Goal: Task Accomplishment & Management: Manage account settings

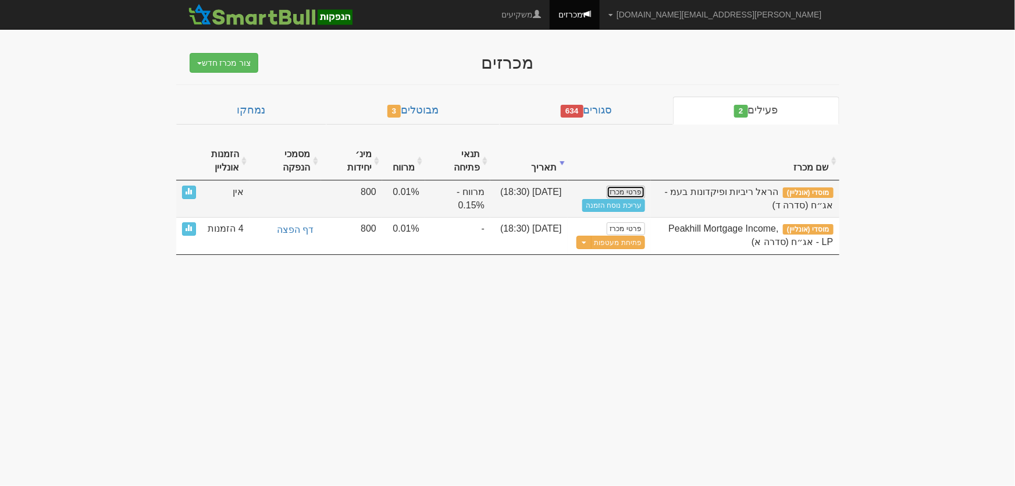
click at [628, 189] on link "פרטי מכרז" at bounding box center [626, 192] width 38 height 13
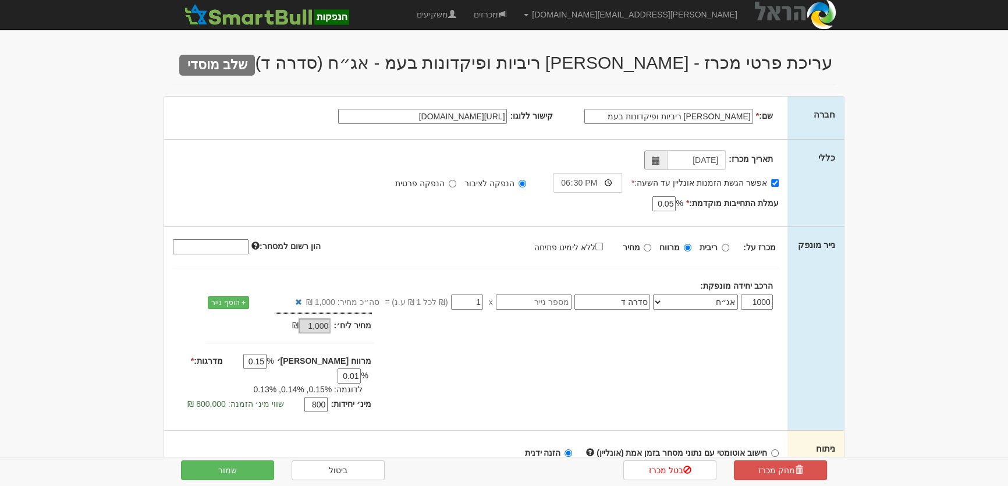
click at [666, 117] on input "הראל ריביות ופיקדונות בעמ" at bounding box center [668, 116] width 169 height 15
type input "הראל ריביות ופיקדונות בע"מ"
click at [587, 215] on div "תאריך מכרז: 03/09/2025 אפשר הגשת הזמנות אונליין עד השעה: * 18:30" at bounding box center [475, 183] width 623 height 87
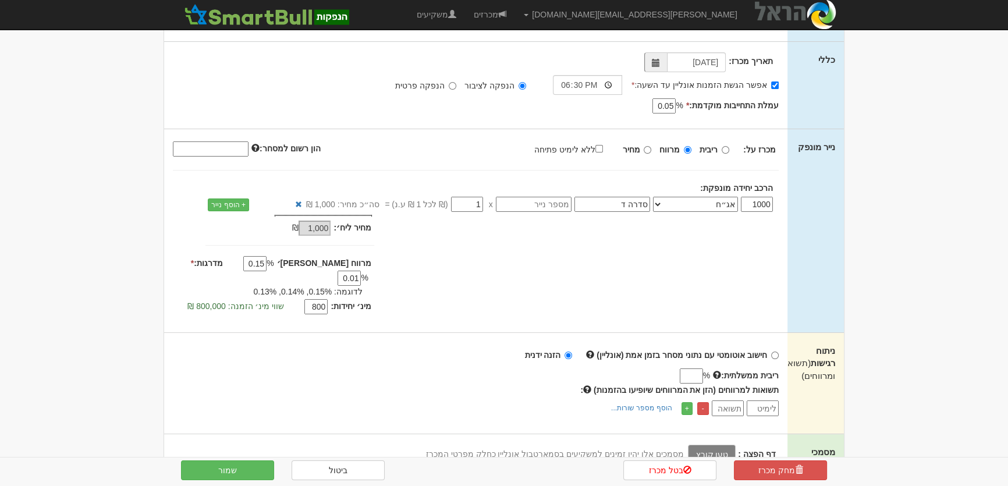
scroll to position [211, 0]
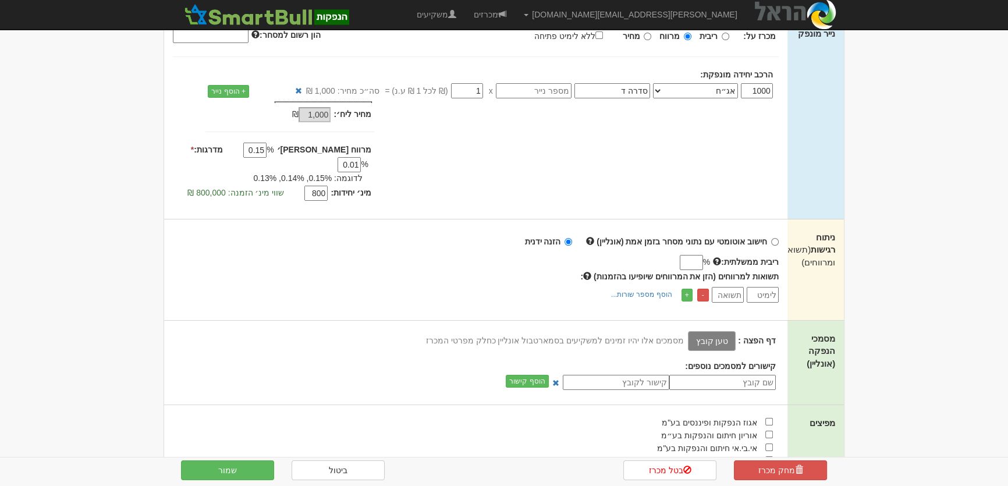
click at [720, 331] on label "טען קובץ" at bounding box center [712, 341] width 48 height 20
click at [686, 334] on input "טען קובץ" at bounding box center [686, 340] width 0 height 13
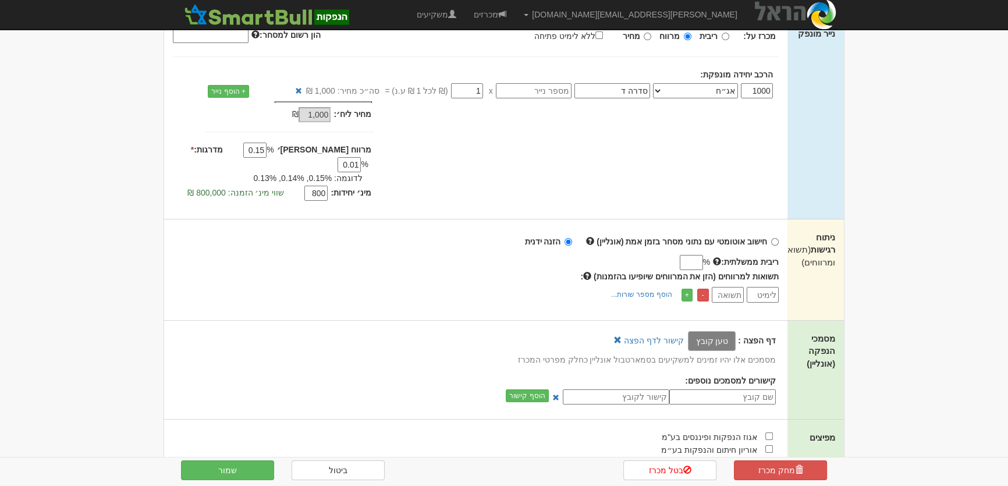
click at [715, 331] on label "טען קובץ" at bounding box center [712, 341] width 48 height 20
click at [686, 334] on input "טען קובץ" at bounding box center [686, 340] width 0 height 13
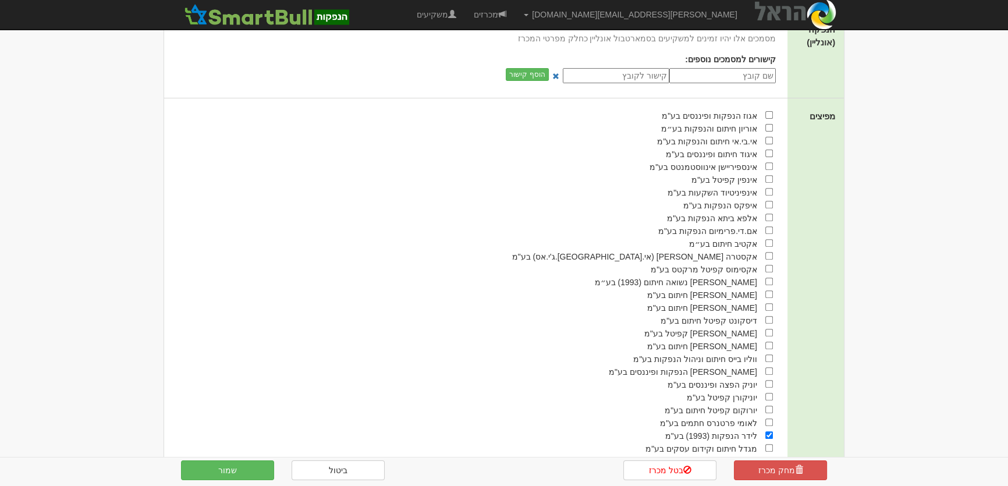
scroll to position [298, 0]
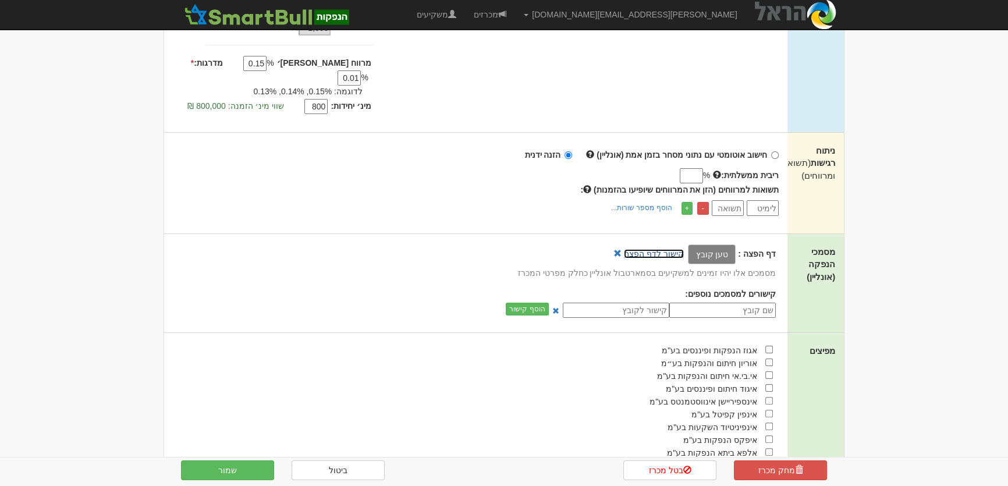
click at [656, 249] on link "קישור לדף הפצה" at bounding box center [654, 253] width 60 height 9
click at [232, 469] on button "שמור" at bounding box center [227, 470] width 93 height 20
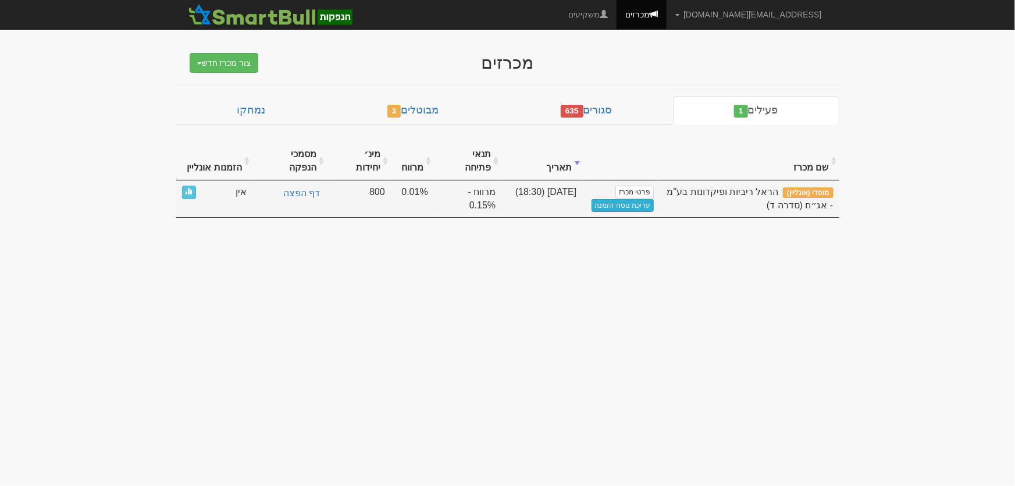
click at [637, 199] on link "עריכת נוסח הזמנה" at bounding box center [623, 205] width 63 height 13
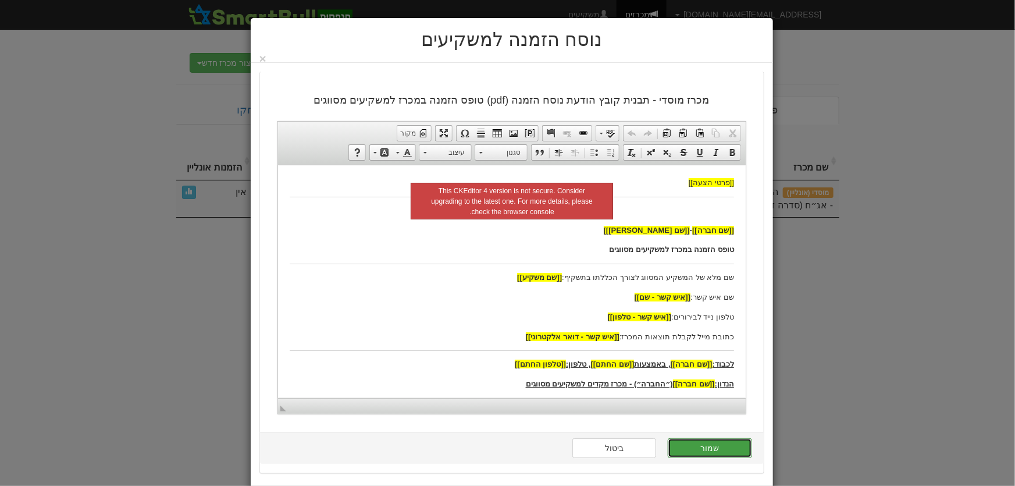
click at [729, 444] on button "שמור" at bounding box center [710, 448] width 84 height 20
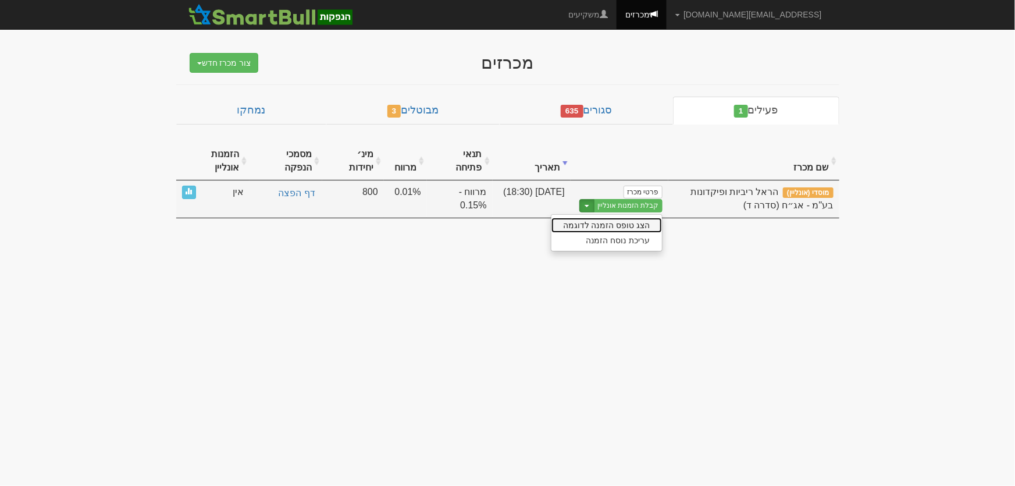
click at [607, 226] on link "הצג טופס הזמנה לדוגמה" at bounding box center [607, 225] width 111 height 15
click at [625, 203] on link "קבלת הזמנות אונליין" at bounding box center [628, 205] width 69 height 13
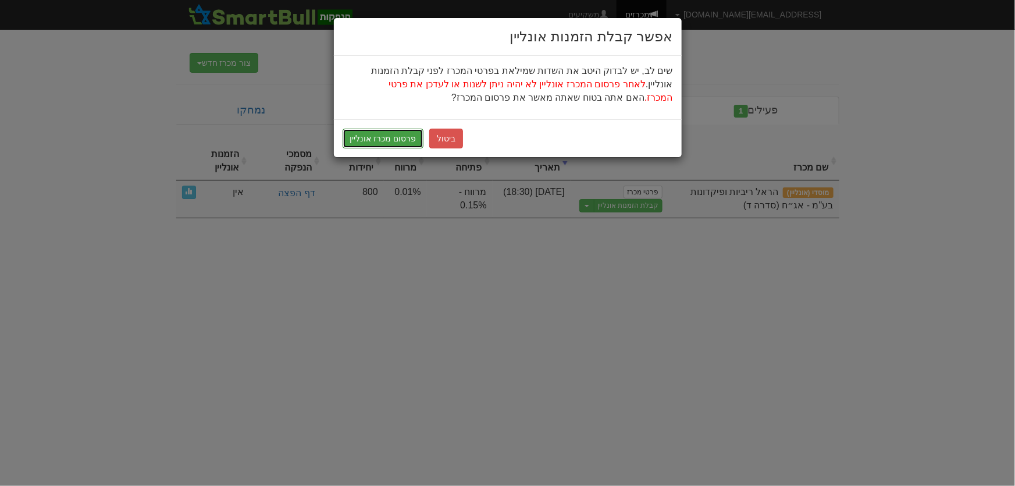
click at [363, 138] on button "פרסום מכרז אונליין" at bounding box center [383, 139] width 81 height 20
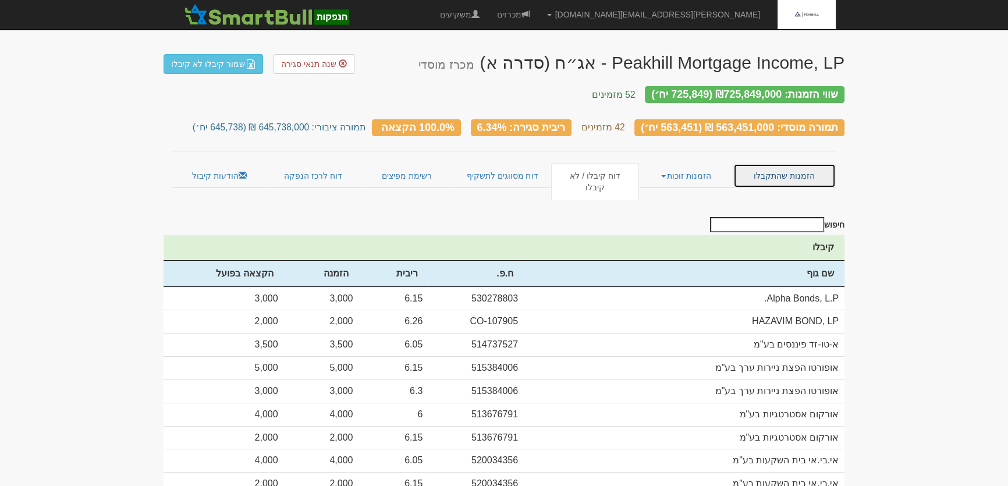
click at [795, 169] on link "הזמנות שהתקבלו" at bounding box center [784, 176] width 102 height 24
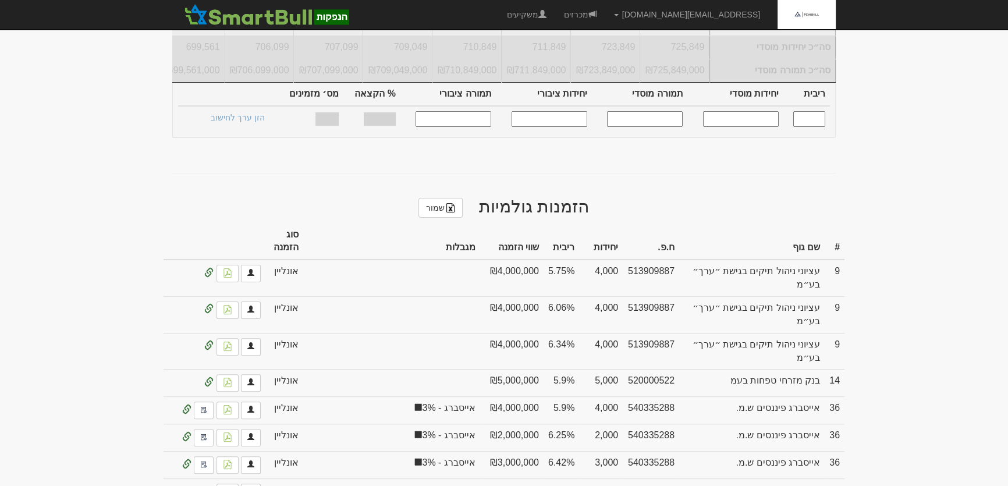
scroll to position [370, 0]
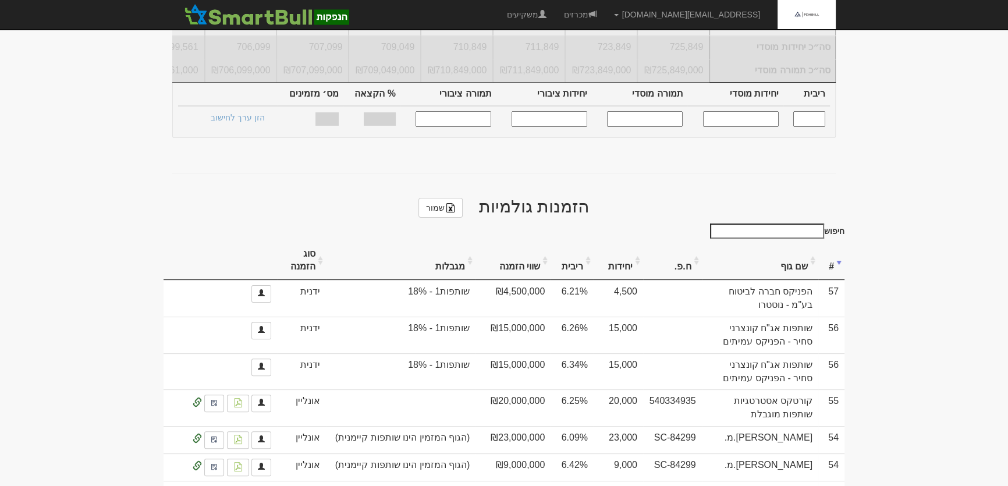
click at [791, 254] on th "שם גוף" at bounding box center [760, 260] width 116 height 39
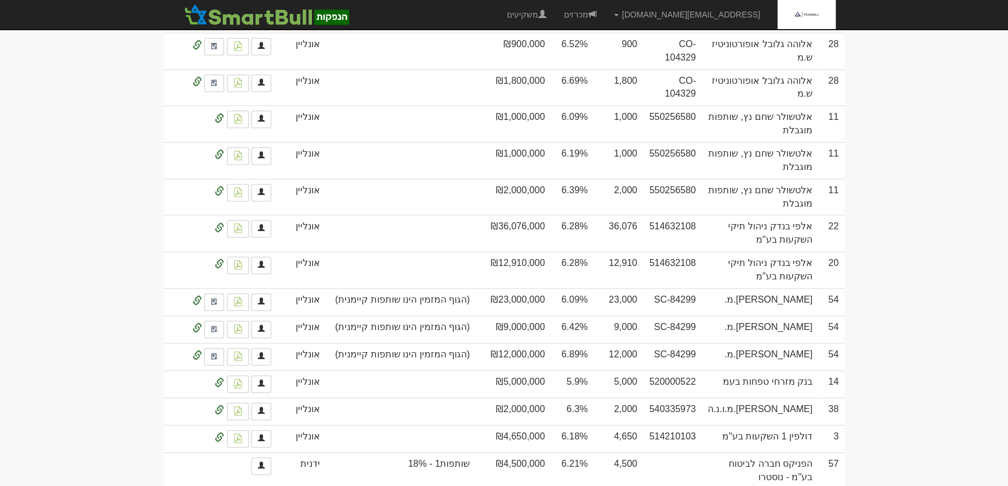
scroll to position [1534, 0]
